Goal: Information Seeking & Learning: Learn about a topic

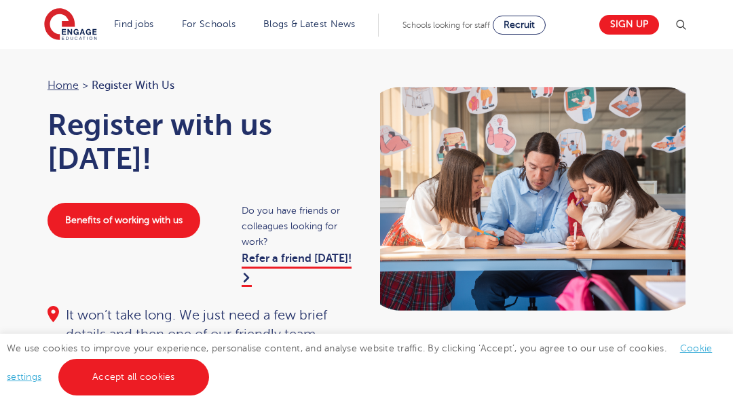
scroll to position [27, 0]
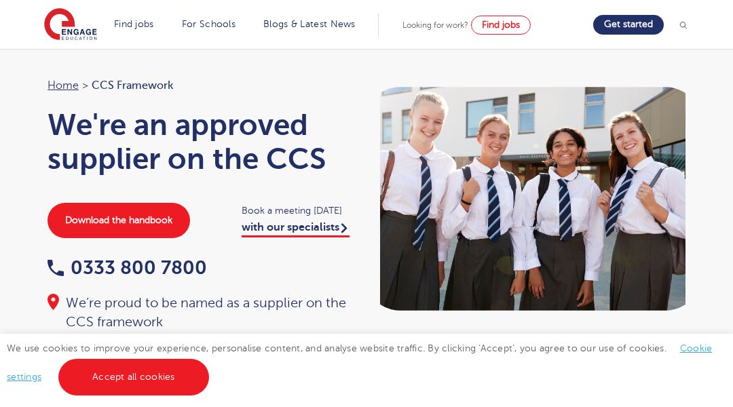
scroll to position [27, 0]
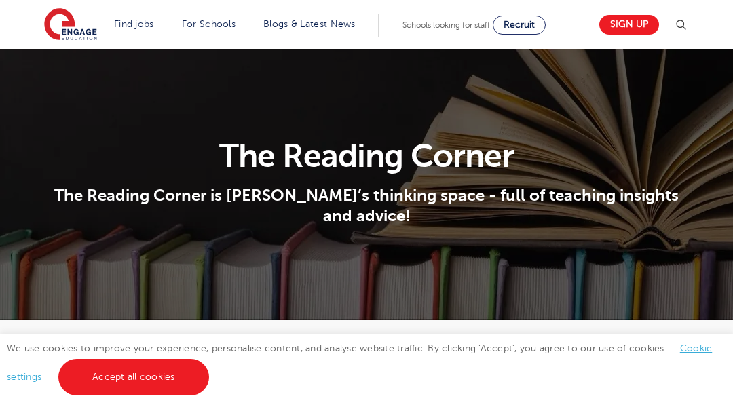
click at [68, 68] on section "The Reading Corner The Reading Corner is Engage’s thinking space - full of teac…" at bounding box center [366, 185] width 733 height 272
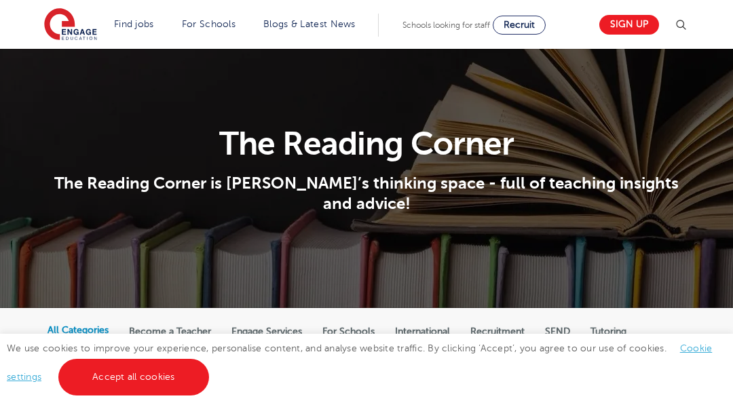
scroll to position [27, 0]
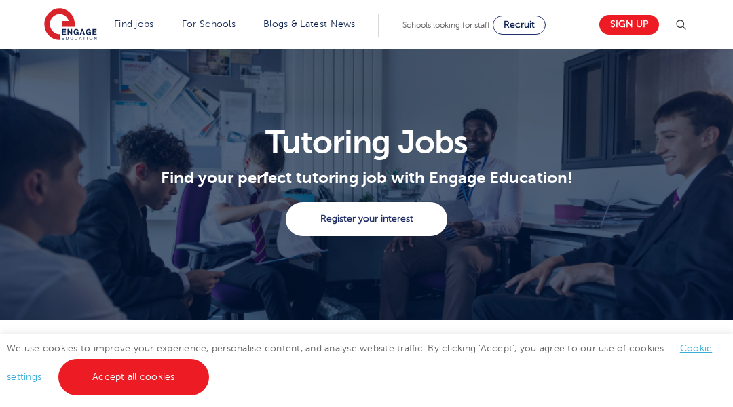
click at [68, 68] on section "Tutoring Jobs Find your perfect tutoring job with Engage Education! Register yo…" at bounding box center [366, 185] width 733 height 272
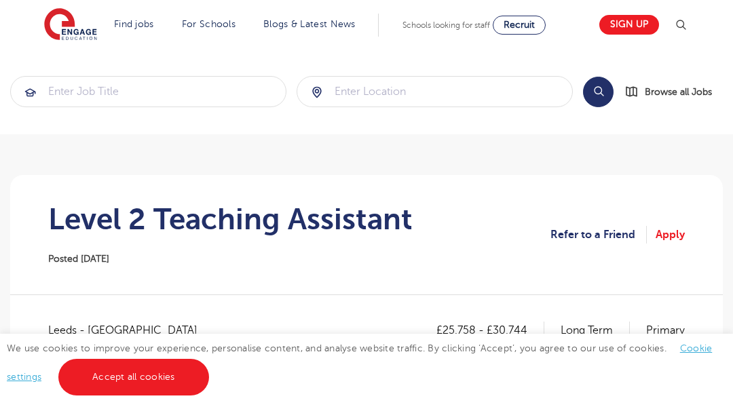
click at [68, 68] on section "Search Browse all Jobs" at bounding box center [366, 92] width 733 height 86
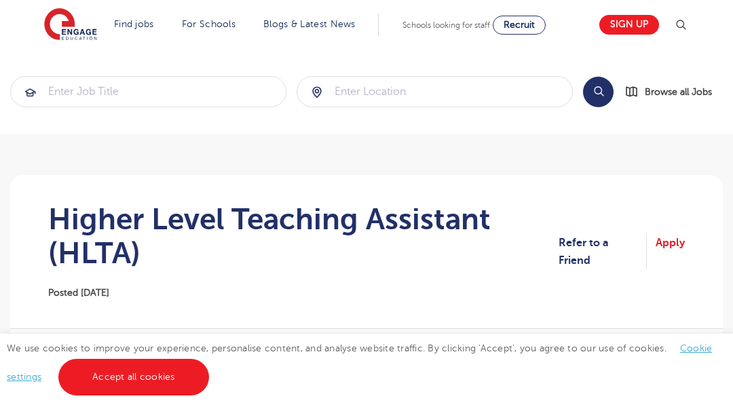
click at [68, 68] on section "Search Browse all Jobs" at bounding box center [366, 92] width 733 height 86
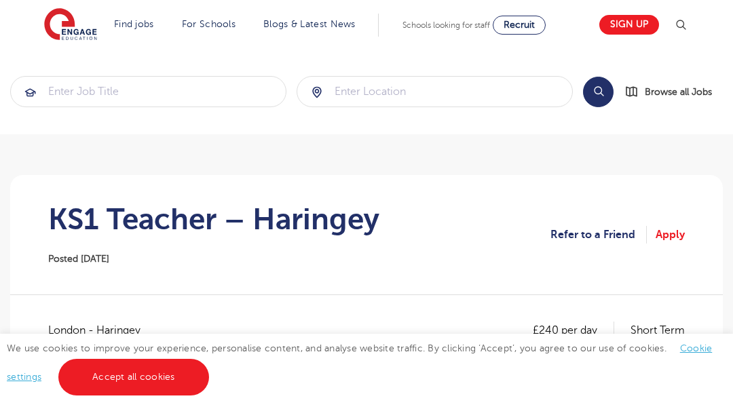
click at [68, 68] on section "Search Browse all Jobs" at bounding box center [366, 92] width 733 height 86
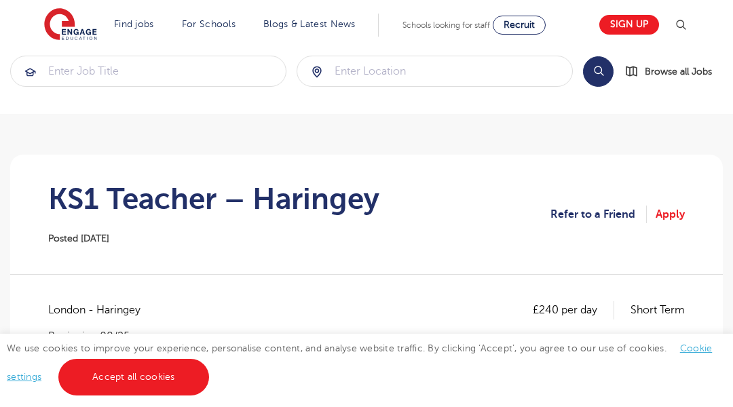
scroll to position [27, 0]
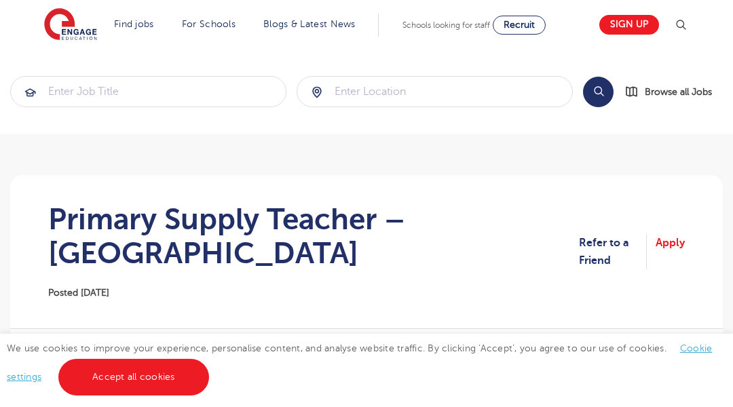
scroll to position [27, 0]
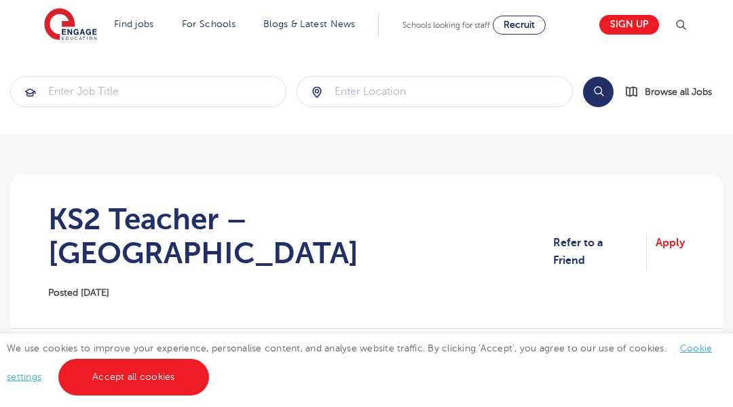
click at [68, 68] on section "Search Browse all Jobs" at bounding box center [366, 92] width 733 height 86
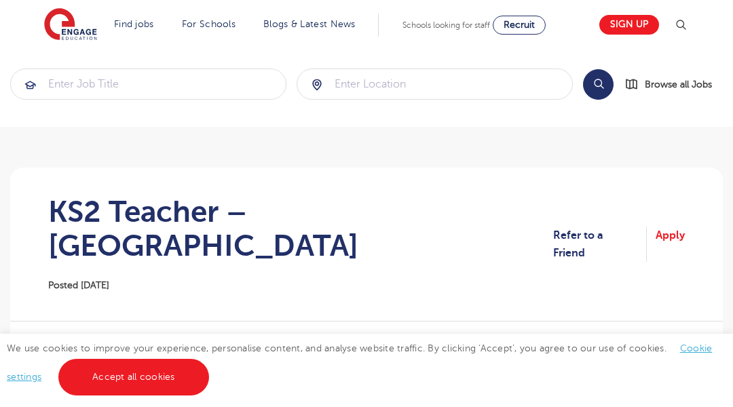
scroll to position [27, 0]
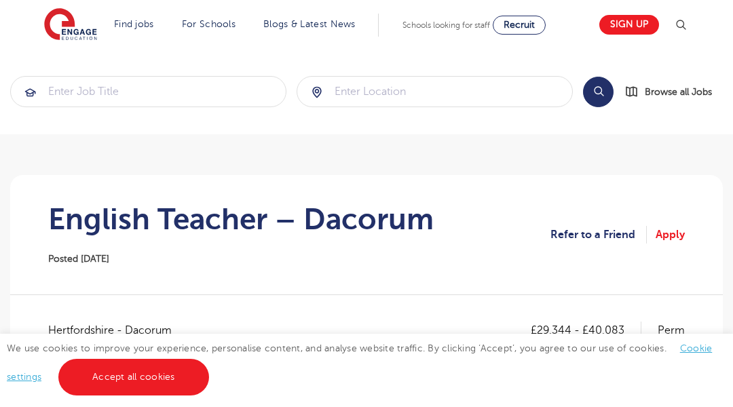
click at [68, 68] on section "Search Browse all Jobs" at bounding box center [366, 92] width 733 height 86
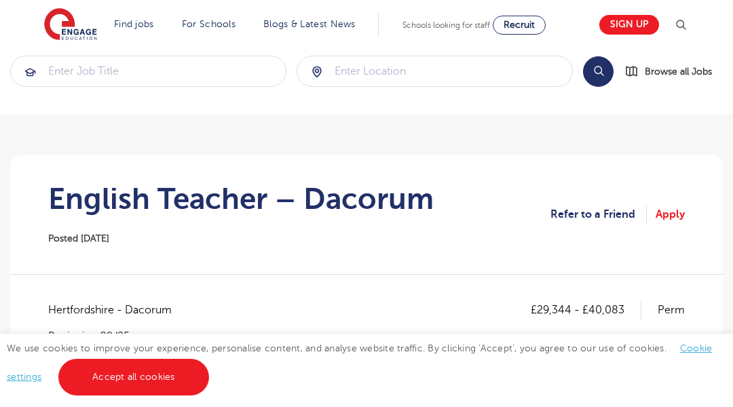
scroll to position [27, 0]
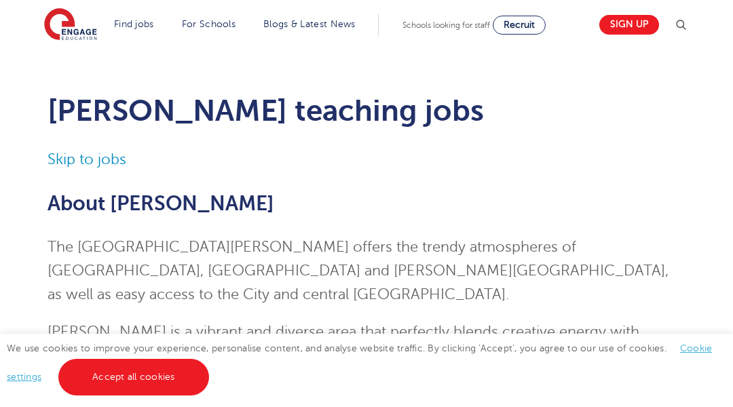
scroll to position [27, 0]
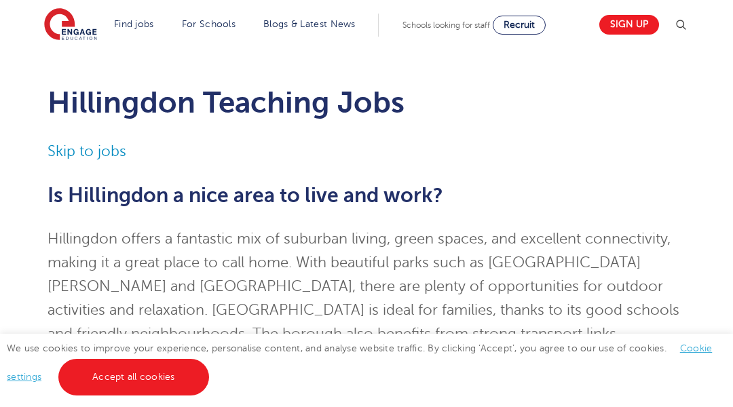
scroll to position [27, 0]
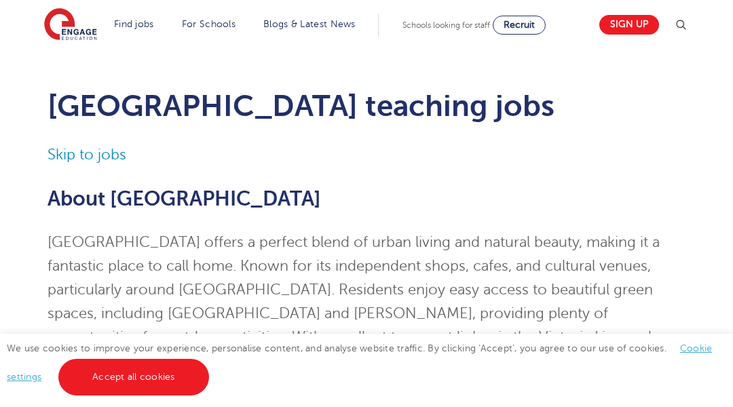
scroll to position [27, 0]
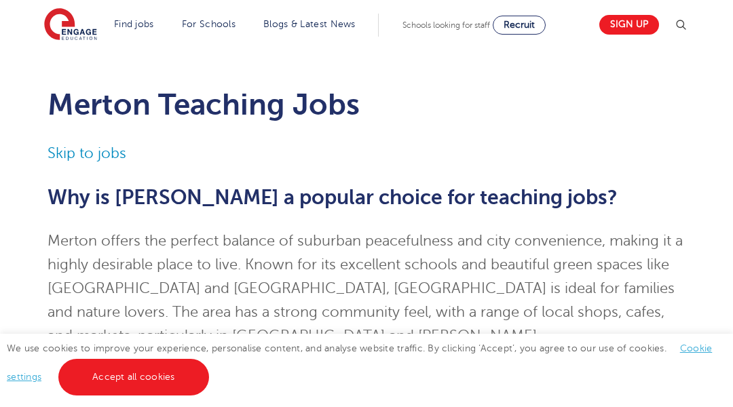
scroll to position [27, 0]
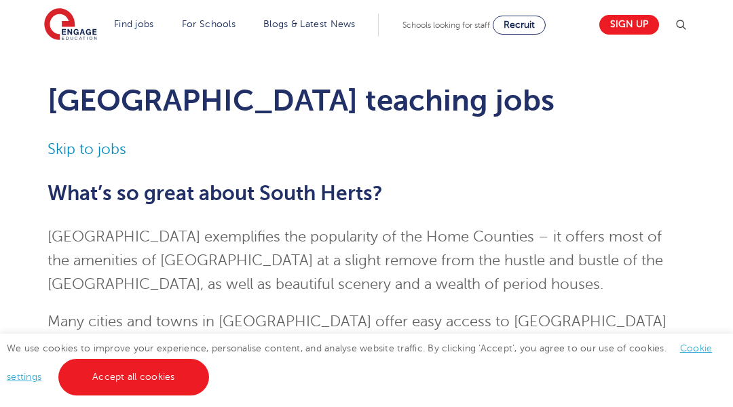
scroll to position [27, 0]
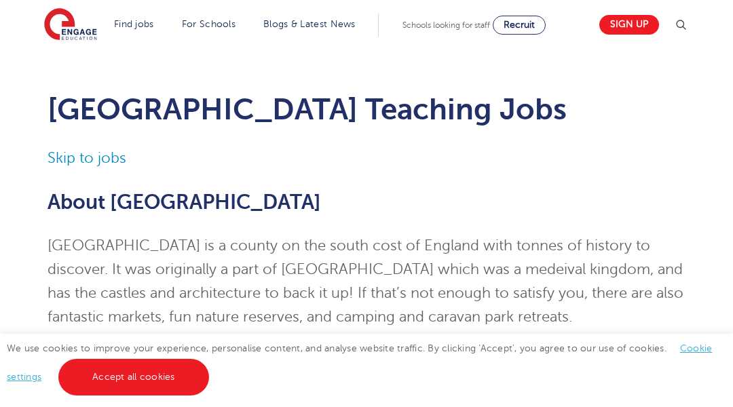
scroll to position [27, 0]
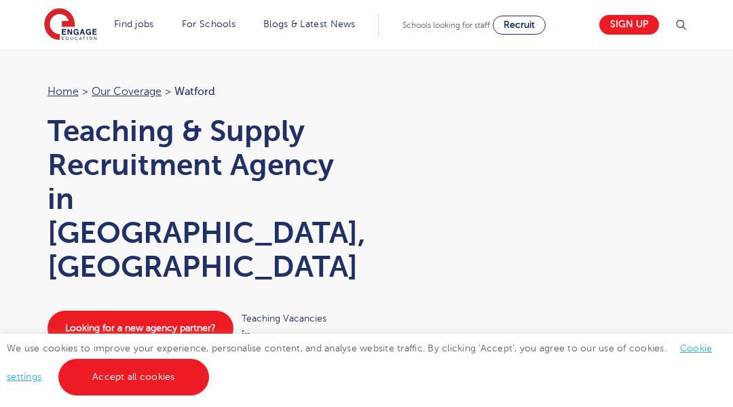
click at [68, 68] on div "Home > Our coverage > Watford Teaching & Supply Recruitment Agency in [GEOGRAPH…" at bounding box center [366, 246] width 733 height 492
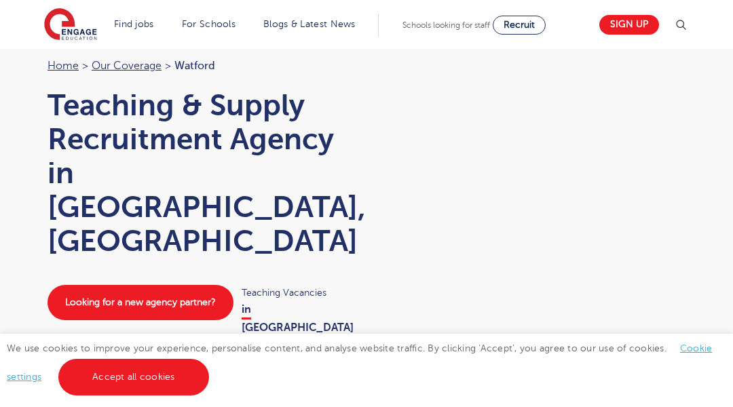
scroll to position [27, 0]
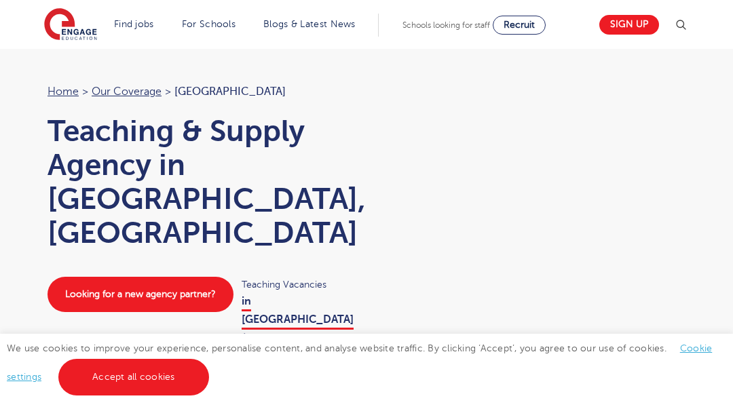
click at [68, 68] on div "Home > Our coverage > Brighton Teaching & Supply Agency in Brighton, East Susse…" at bounding box center [366, 229] width 733 height 458
click at [68, 68] on div "Home > Our coverage > Leeds Teaching & Supply Agency in Leeds, West Yorkshire L…" at bounding box center [366, 229] width 733 height 458
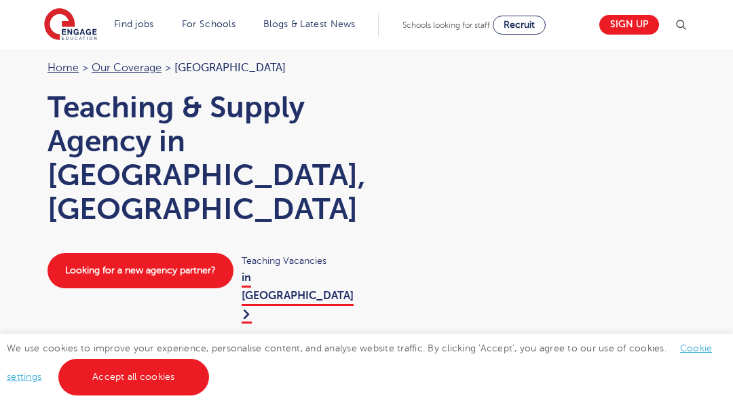
scroll to position [27, 0]
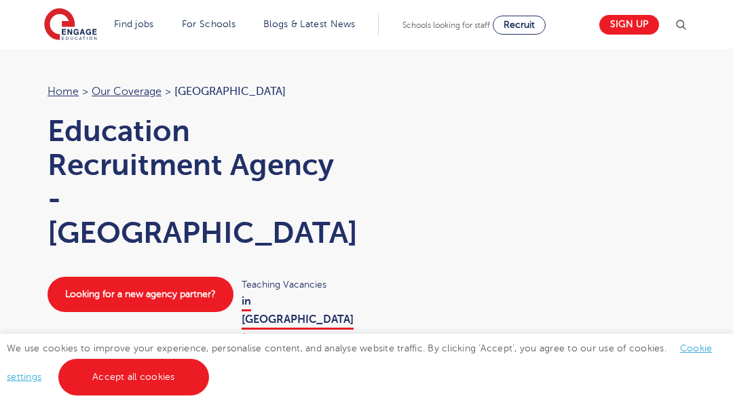
click at [68, 68] on div "Home > Our coverage > London Education Recruitment Agency - [GEOGRAPHIC_DATA] L…" at bounding box center [366, 229] width 733 height 458
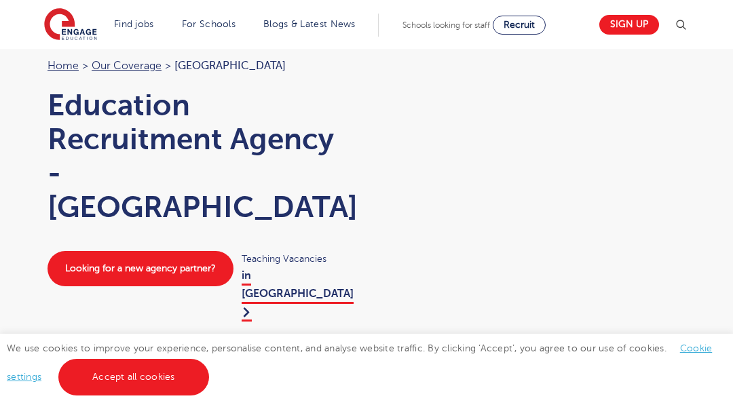
scroll to position [27, 0]
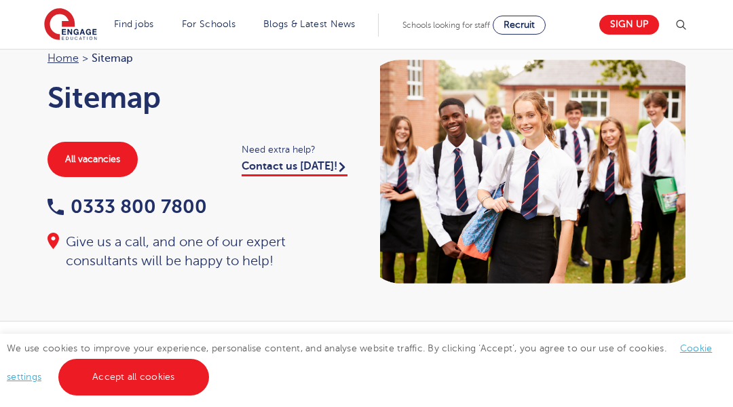
click at [68, 68] on div "Home > Sitemap Sitemap All vacancies Need extra help? Contact us [DATE]! [PHONE…" at bounding box center [200, 160] width 333 height 221
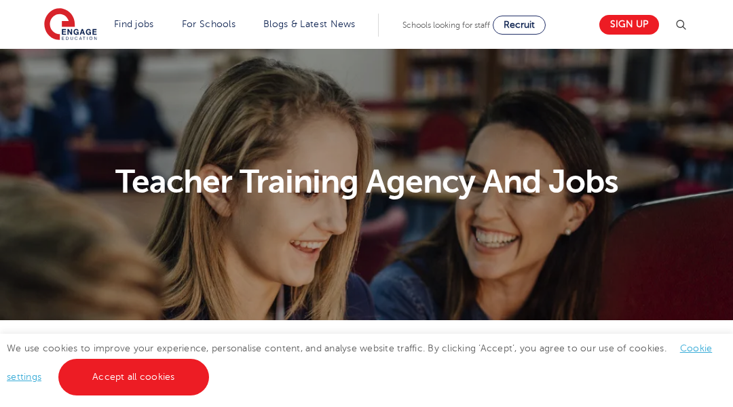
click at [68, 68] on section "Teacher Training Agency And Jobs" at bounding box center [366, 185] width 733 height 272
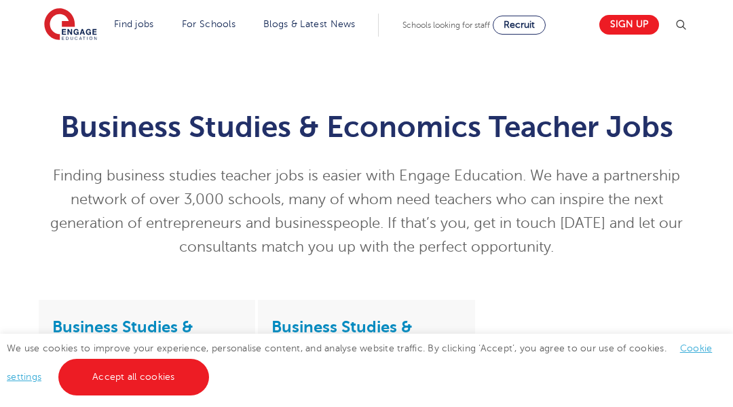
click at [68, 68] on div "Business Studies & Economics Teacher Jobs Finding business studies teacher jobs…" at bounding box center [366, 174] width 733 height 251
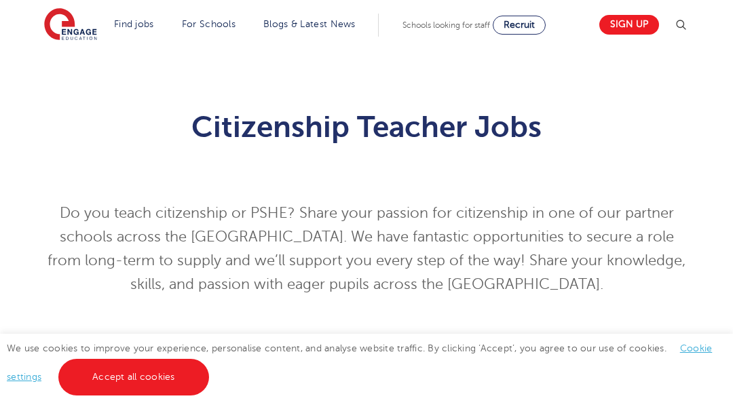
click at [68, 68] on div "Citizenship Teacher Jobs Do you teach citizenship or PSHE? Share your passion f…" at bounding box center [366, 193] width 733 height 289
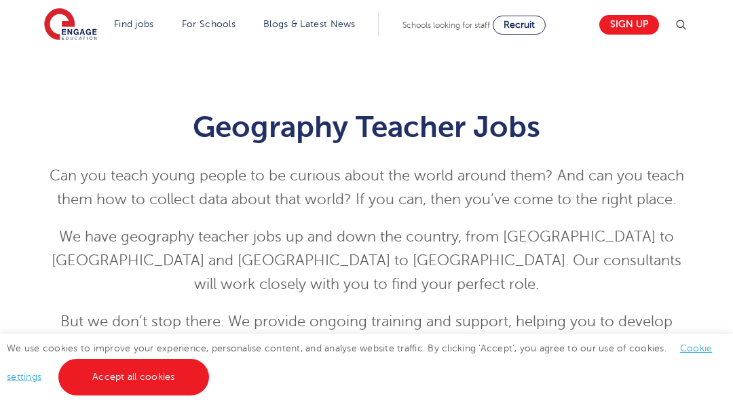
click at [68, 68] on div "Geography Teacher Jobs Can you teach young people to be curious about the world…" at bounding box center [366, 224] width 733 height 350
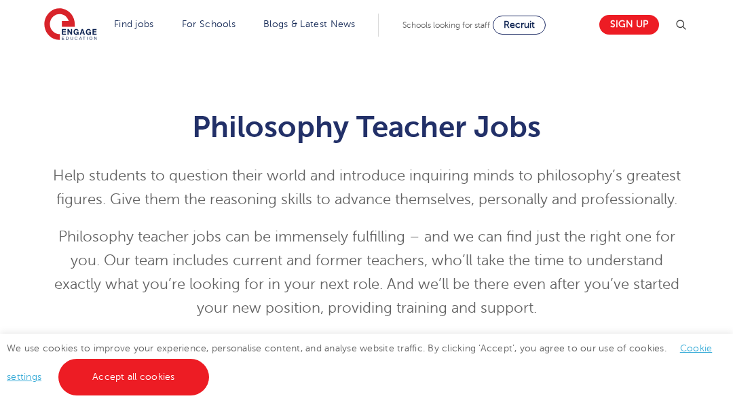
click at [68, 68] on div "Philosophy Teacher Jobs Help students to question their world and introduce inq…" at bounding box center [366, 205] width 733 height 312
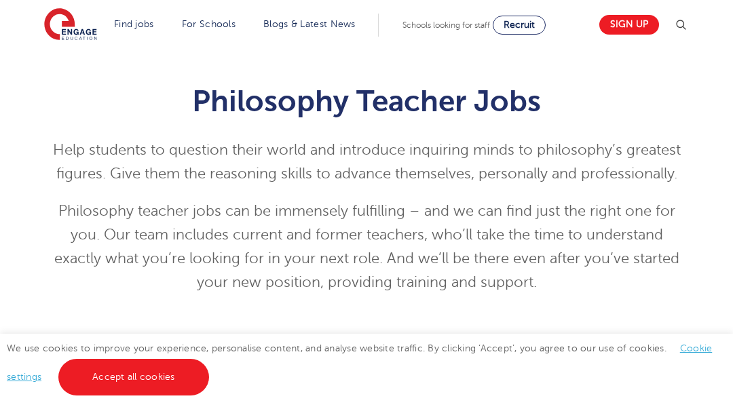
scroll to position [27, 0]
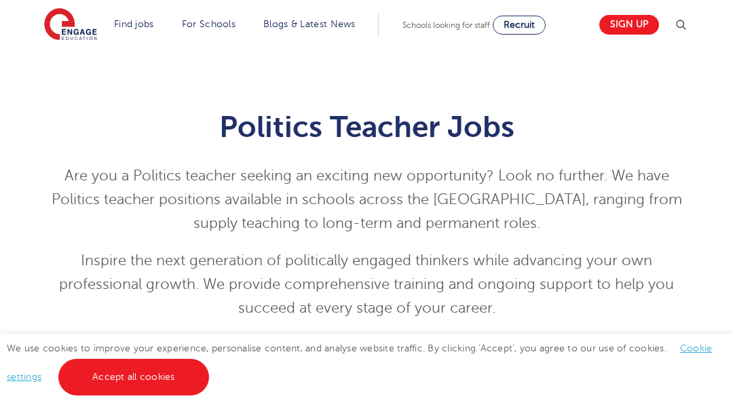
click at [68, 68] on div "Politics Teacher Jobs Are you a Politics teacher seeking an exciting new opport…" at bounding box center [366, 205] width 733 height 312
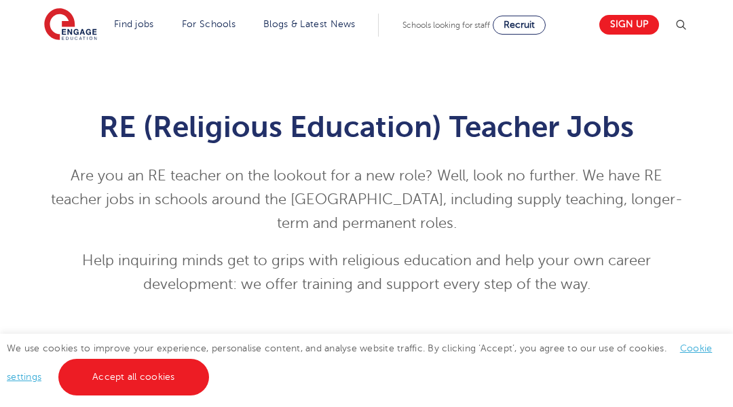
click at [68, 68] on div "RE (Religious Education) Teacher Jobs Are you an RE teacher on the lookout for …" at bounding box center [366, 193] width 733 height 289
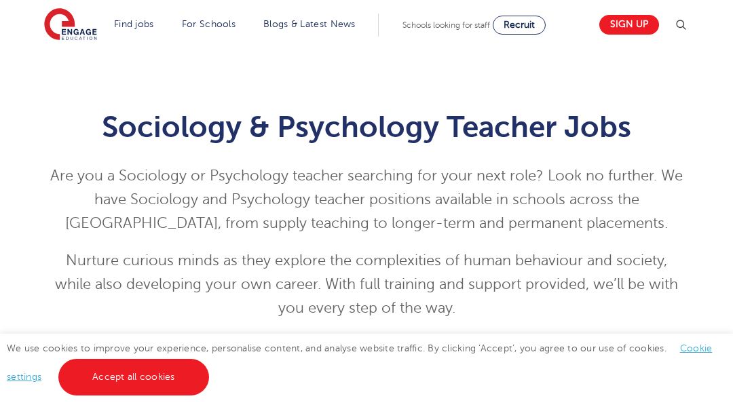
click at [68, 68] on div "Sociology & Psychology Teacher Jobs Are you a Sociology or Psychology teacher s…" at bounding box center [366, 205] width 733 height 312
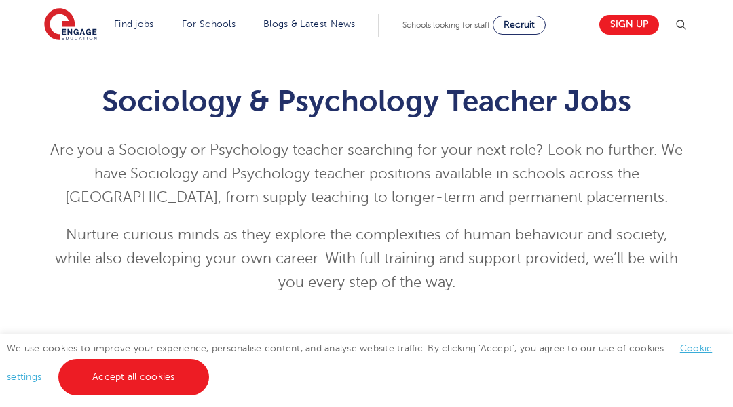
scroll to position [27, 0]
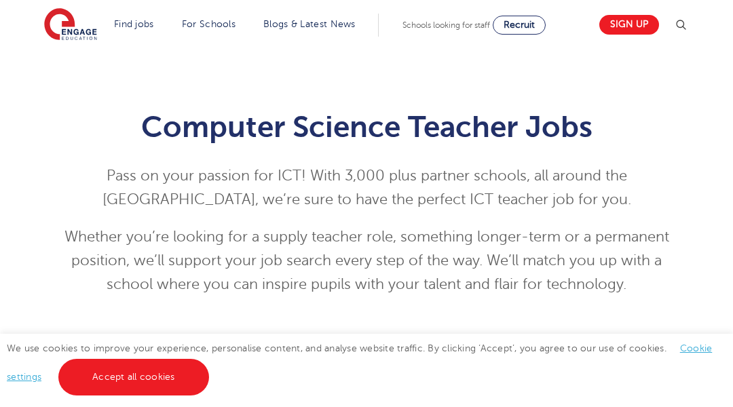
click at [68, 68] on div "Computer Science Teacher Jobs Pass on your passion for ICT! With 3,000 plus par…" at bounding box center [366, 193] width 733 height 289
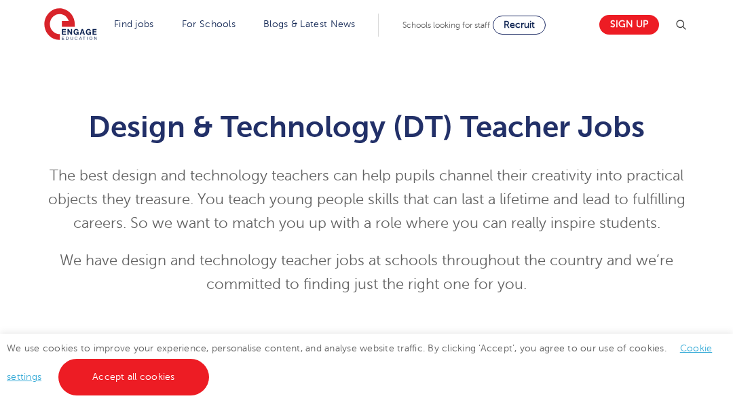
click at [68, 68] on div "Design & Technology (DT) Teacher Jobs The best design and technology teachers c…" at bounding box center [366, 193] width 733 height 289
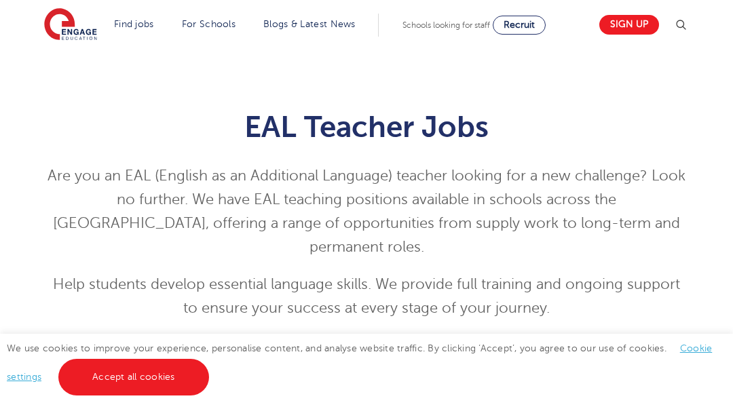
click at [68, 68] on div "EAL Teacher Jobs Are you an EAL (English as an Additional Language) teacher loo…" at bounding box center [366, 205] width 733 height 312
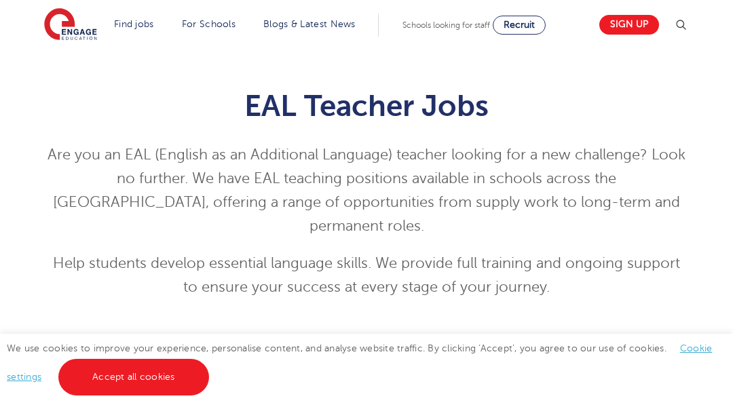
scroll to position [27, 0]
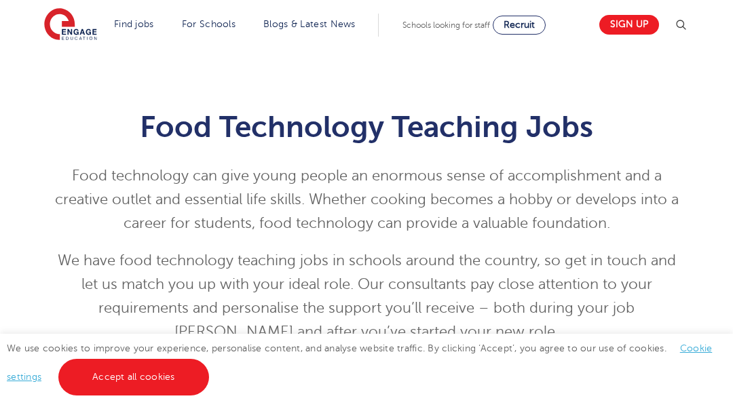
click at [68, 68] on div "Food Technology Teaching Jobs Food technology can give young people an enormous…" at bounding box center [366, 217] width 733 height 336
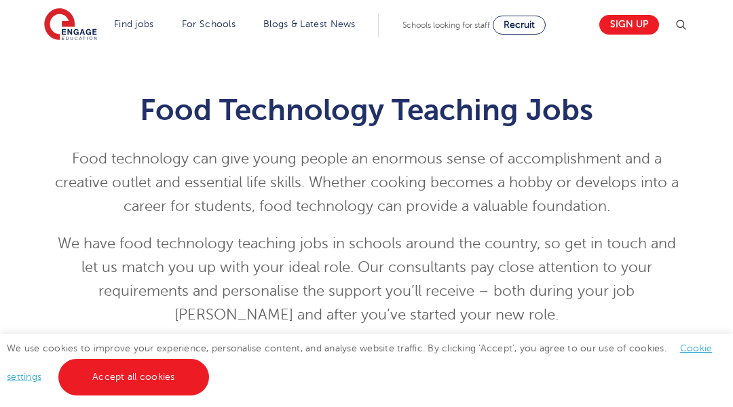
scroll to position [27, 0]
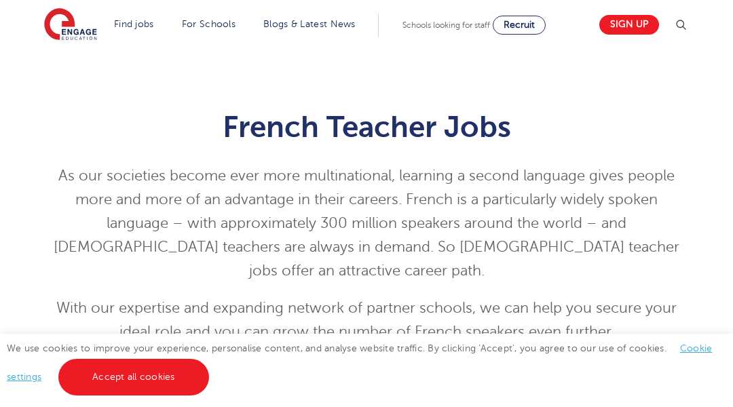
click at [68, 68] on div "French Teacher Jobs As our societies become ever more multinational, learning a…" at bounding box center [366, 217] width 733 height 336
